Goal: Task Accomplishment & Management: Manage account settings

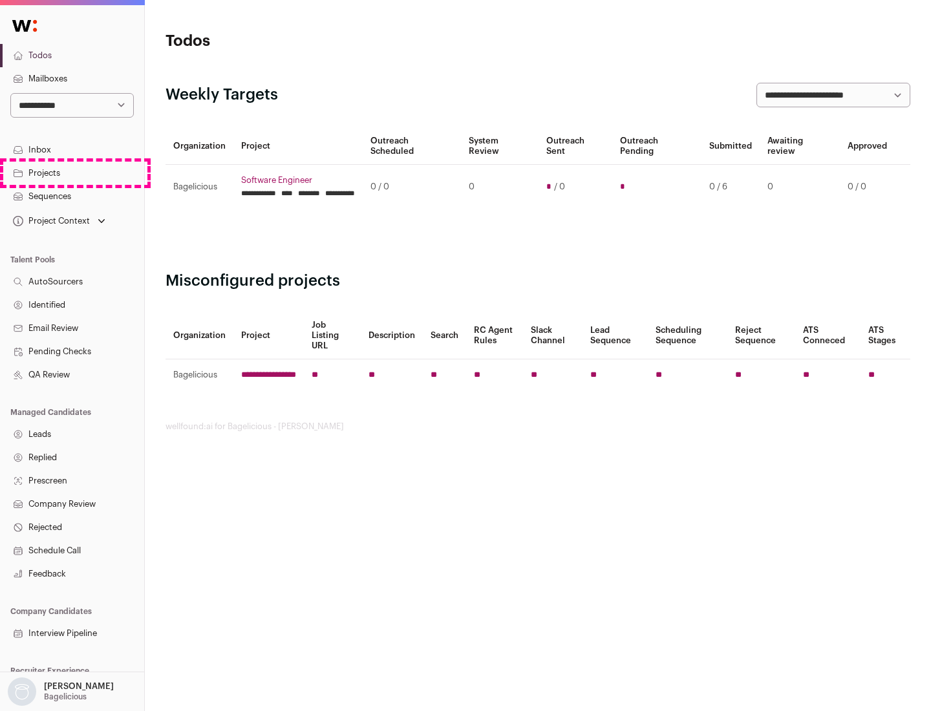
click at [72, 173] on link "Projects" at bounding box center [72, 173] width 144 height 23
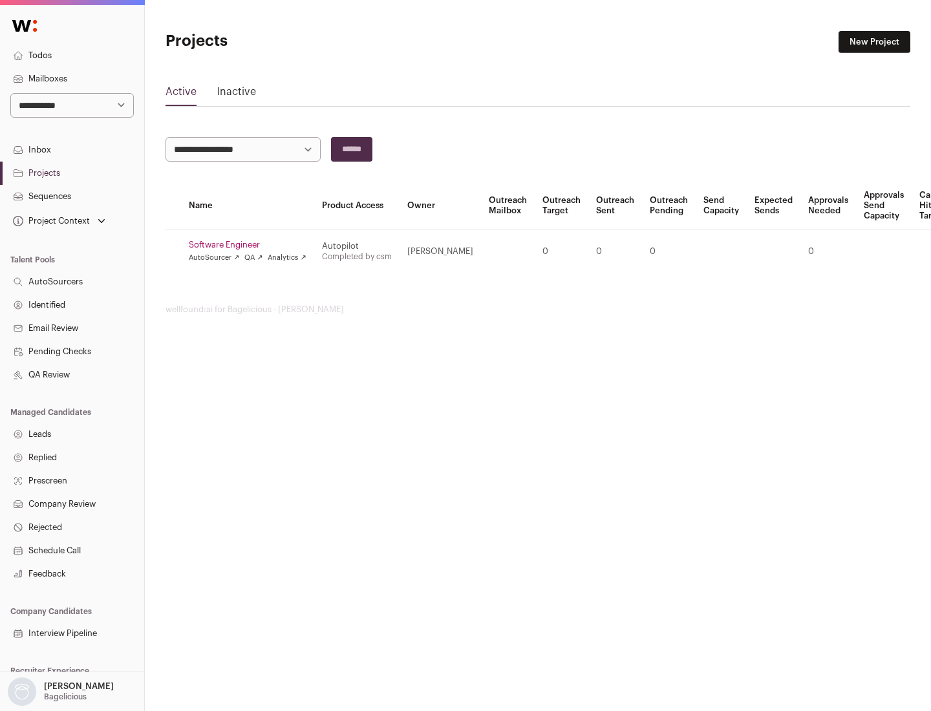
click at [251, 245] on link "Software Engineer" at bounding box center [248, 245] width 118 height 10
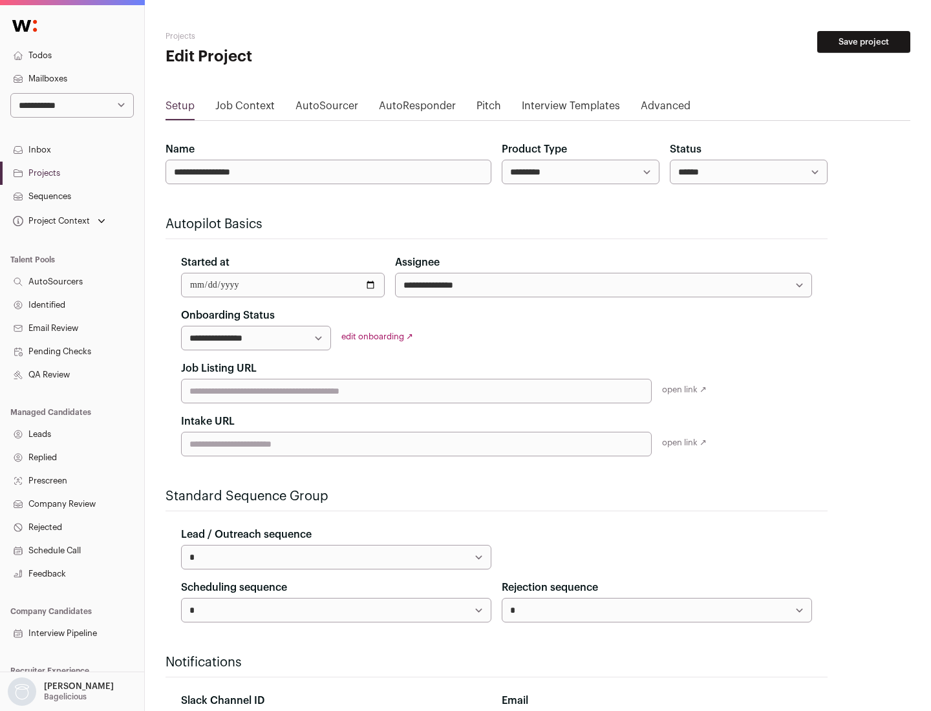
click at [864, 42] on button "Save project" at bounding box center [863, 42] width 93 height 22
